Goal: Register for event/course

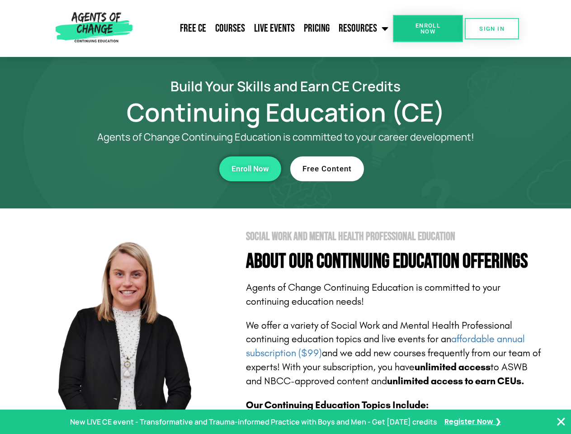
click at [285, 217] on section "Social Work and Mental Health Professional Education About Our Continuing Educa…" at bounding box center [285, 398] width 571 height 380
click at [364, 28] on link "Resources" at bounding box center [363, 28] width 59 height 23
click at [427, 28] on span "Enroll Now" at bounding box center [427, 29] width 41 height 12
click at [492, 28] on span "SIGN IN" at bounding box center [491, 29] width 25 height 6
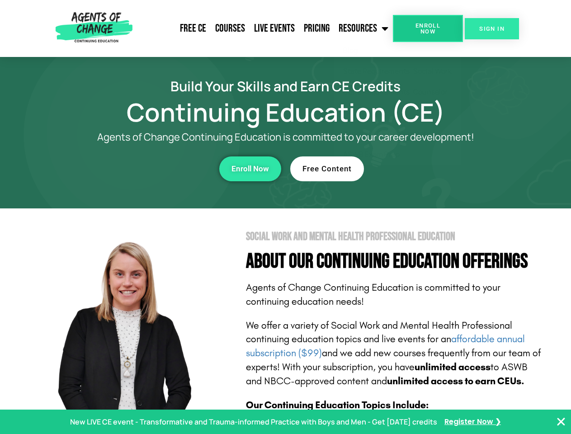
click at [492, 28] on span "SIGN IN" at bounding box center [491, 29] width 25 height 6
click at [157, 169] on div "Enroll Now" at bounding box center [157, 168] width 249 height 25
click at [250, 169] on span "Enroll Now" at bounding box center [250, 169] width 38 height 8
